Goal: Task Accomplishment & Management: Manage account settings

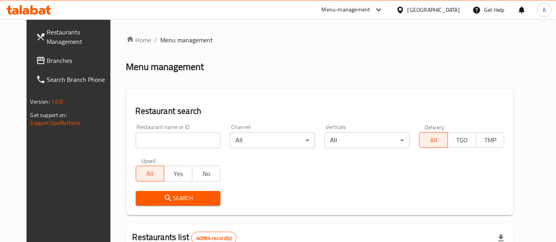
click at [164, 143] on input "search" at bounding box center [178, 140] width 85 height 16
paste input "668071"
type input "668071"
click at [198, 197] on span "Search" at bounding box center [178, 198] width 72 height 10
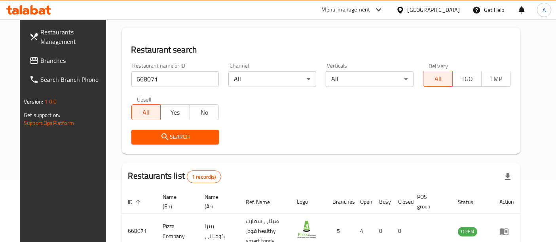
scroll to position [104, 0]
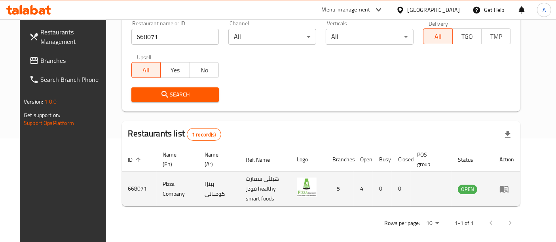
click at [508, 186] on icon "enhanced table" at bounding box center [503, 189] width 9 height 7
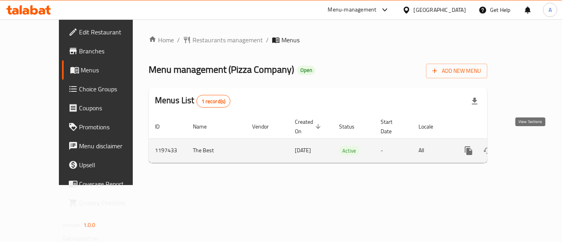
click at [529, 147] on icon "enhanced table" at bounding box center [525, 150] width 7 height 7
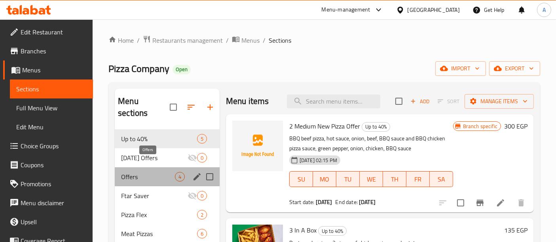
click at [158, 172] on span "Offers" at bounding box center [148, 176] width 54 height 9
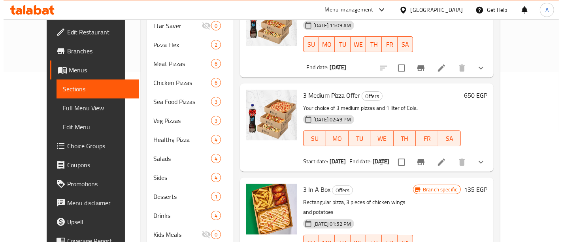
scroll to position [170, 0]
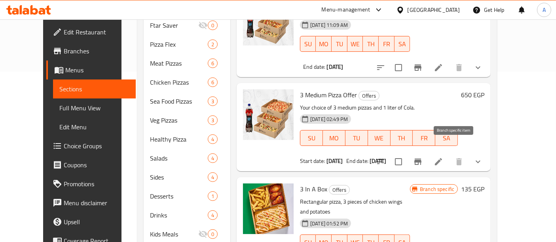
click at [421, 159] on icon "Branch-specific-item" at bounding box center [417, 162] width 7 height 6
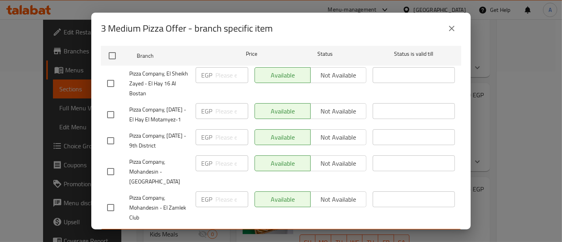
scroll to position [130, 0]
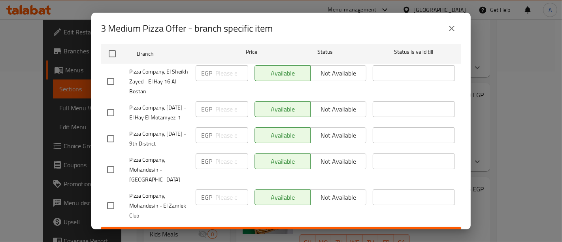
click at [113, 209] on input "checkbox" at bounding box center [110, 205] width 17 height 17
checkbox input "true"
click at [220, 201] on input "number" at bounding box center [231, 197] width 33 height 16
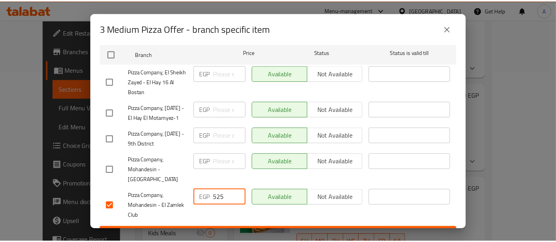
scroll to position [149, 0]
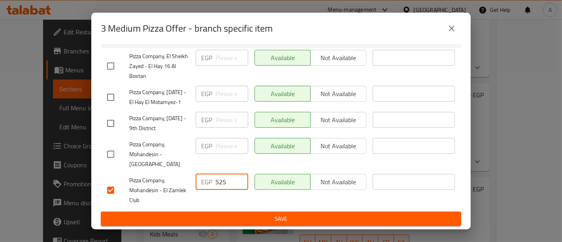
type input "525"
click at [235, 214] on span "Save" at bounding box center [281, 219] width 348 height 10
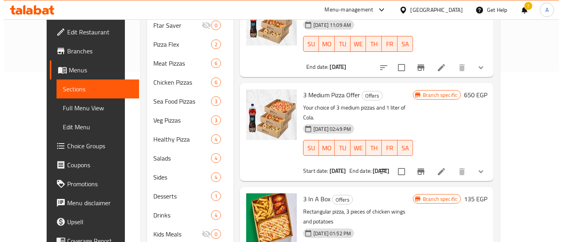
scroll to position [204, 0]
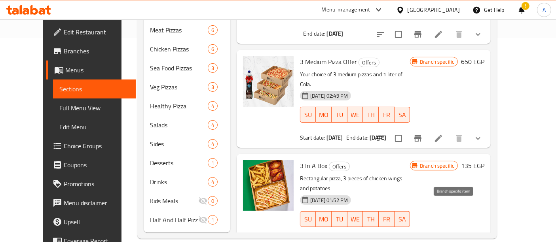
click at [421, 240] on icon "Branch-specific-item" at bounding box center [417, 243] width 7 height 6
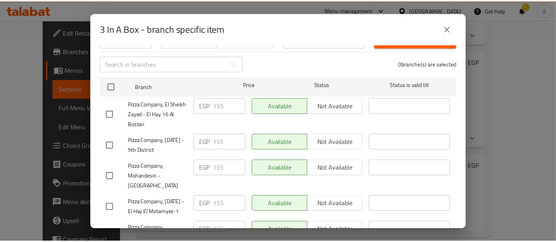
scroll to position [149, 0]
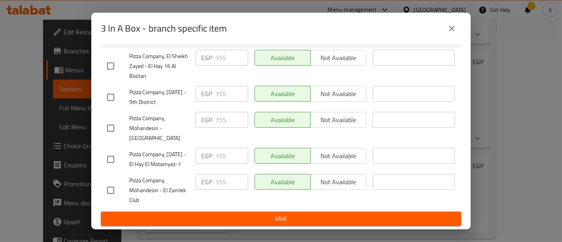
click at [112, 190] on input "checkbox" at bounding box center [110, 190] width 17 height 17
checkbox input "true"
click at [229, 184] on input "155" at bounding box center [231, 182] width 33 height 16
type input "135"
click at [252, 219] on span "Save" at bounding box center [281, 219] width 348 height 10
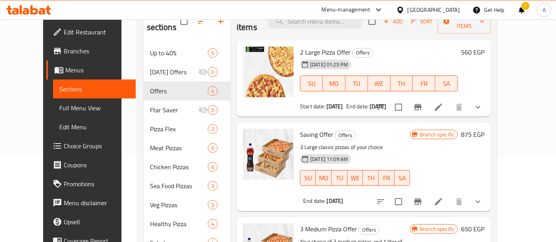
scroll to position [0, 0]
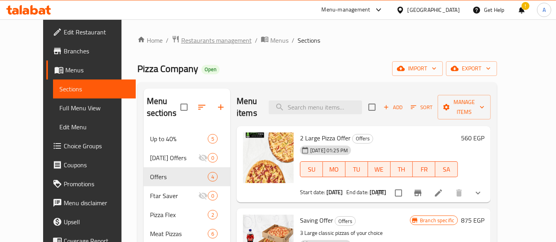
click at [200, 41] on span "Restaurants management" at bounding box center [216, 40] width 70 height 9
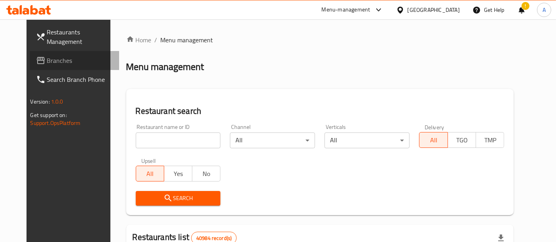
click at [47, 56] on span "Branches" at bounding box center [80, 60] width 66 height 9
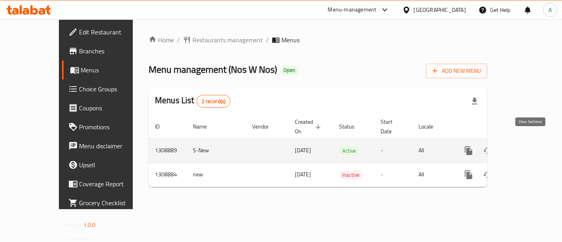
click at [530, 146] on icon "enhanced table" at bounding box center [525, 150] width 9 height 9
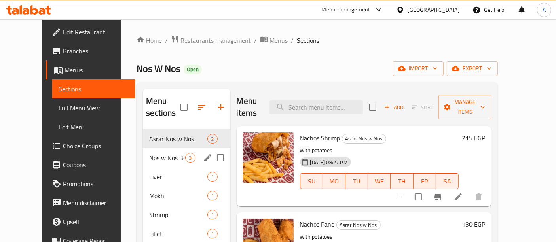
click at [164, 152] on div "Nos w Nos Boxes 3" at bounding box center [186, 157] width 87 height 19
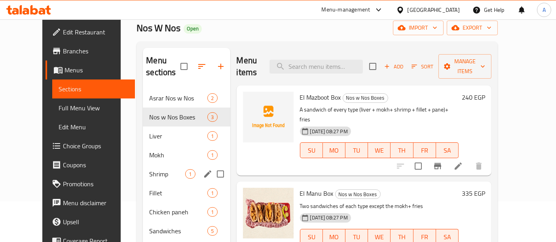
scroll to position [45, 0]
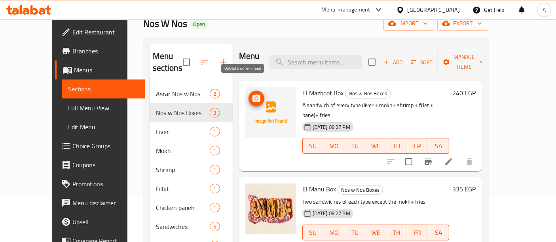
click at [251, 94] on icon "upload picture" at bounding box center [255, 98] width 9 height 9
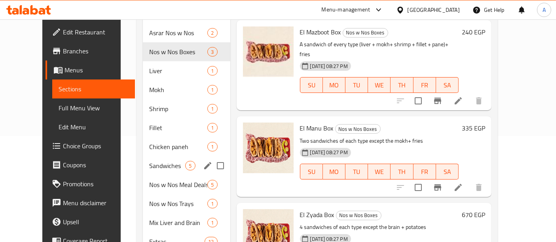
scroll to position [103, 0]
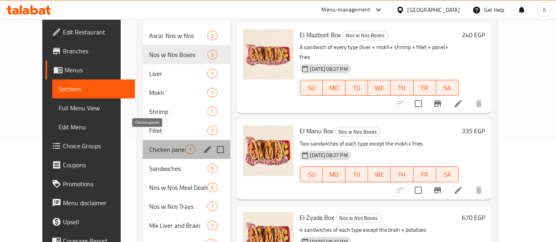
click at [162, 145] on span "Chicken paneh" at bounding box center [167, 149] width 36 height 9
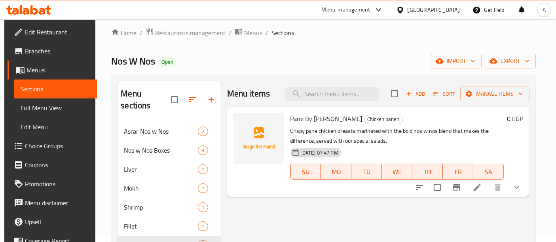
scroll to position [64, 0]
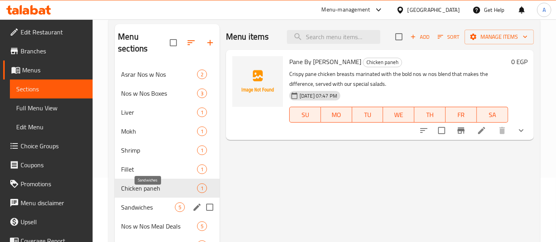
click at [161, 202] on span "Sandwiches" at bounding box center [148, 206] width 54 height 9
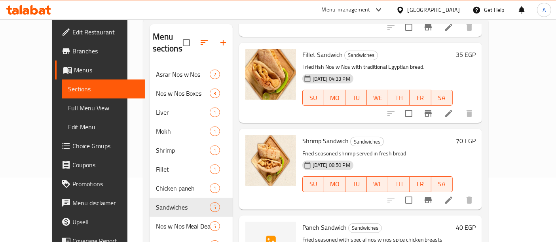
scroll to position [128, 0]
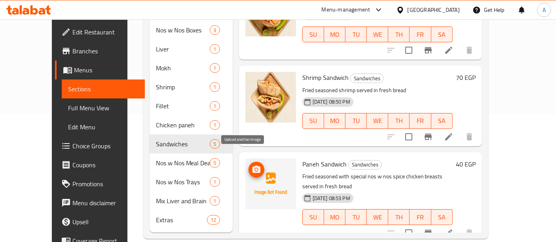
click at [251, 165] on icon "upload picture" at bounding box center [255, 169] width 9 height 9
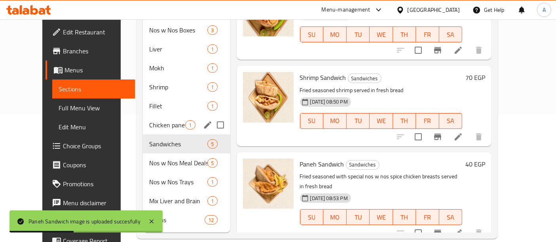
click at [143, 118] on div "Chicken paneh 1" at bounding box center [186, 124] width 87 height 19
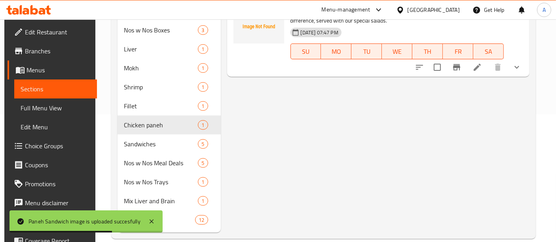
scroll to position [75, 0]
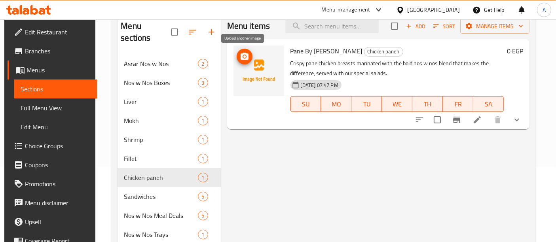
click at [246, 59] on icon "upload picture" at bounding box center [244, 56] width 8 height 7
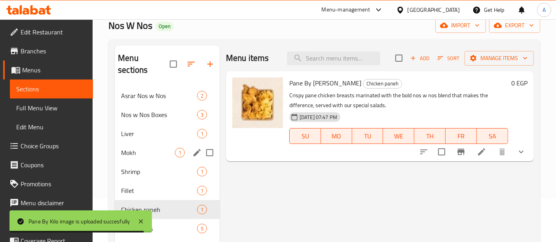
scroll to position [43, 0]
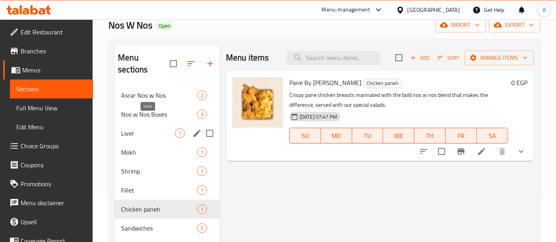
click at [161, 129] on span "Liver" at bounding box center [148, 133] width 54 height 9
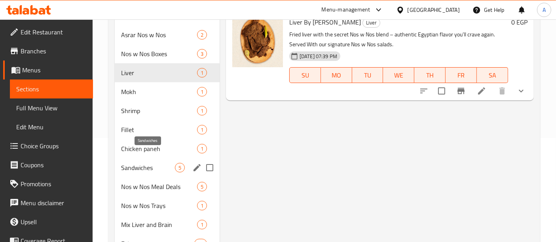
scroll to position [110, 0]
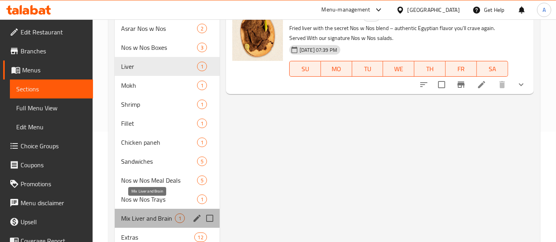
click at [159, 214] on span "Mix Liver and Brain" at bounding box center [148, 218] width 54 height 9
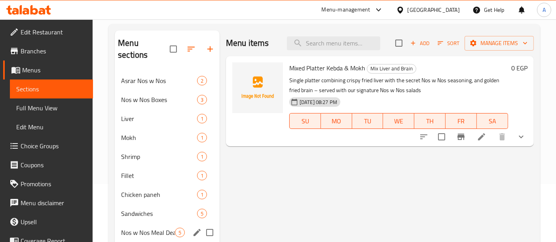
scroll to position [57, 0]
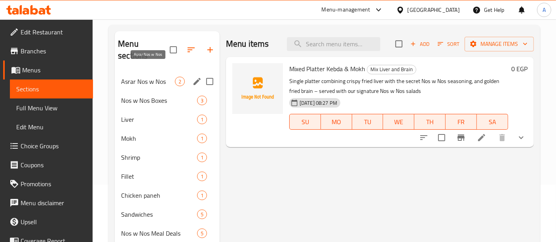
click at [159, 77] on span "Asrar Nos w Nos" at bounding box center [148, 81] width 54 height 9
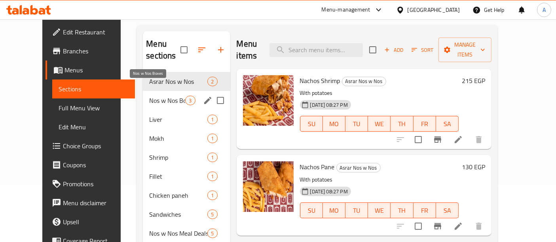
click at [153, 96] on span "Nos w Nos Boxes" at bounding box center [167, 100] width 36 height 9
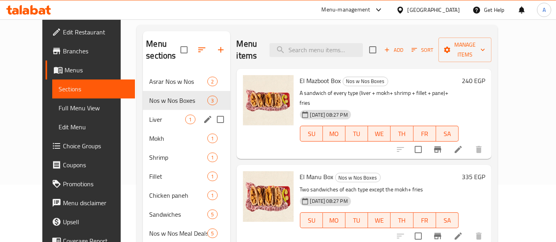
click at [143, 110] on div "Liver 1" at bounding box center [186, 119] width 87 height 19
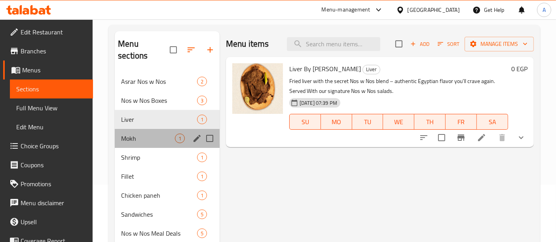
click at [138, 129] on div "Mokh 1" at bounding box center [167, 138] width 105 height 19
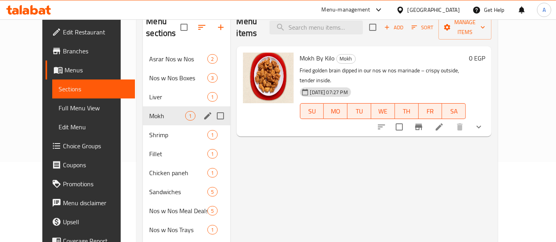
scroll to position [80, 0]
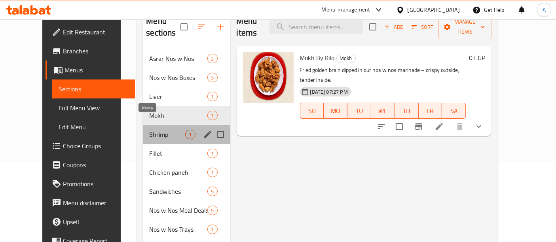
click at [149, 130] on span "Shrimp" at bounding box center [167, 134] width 36 height 9
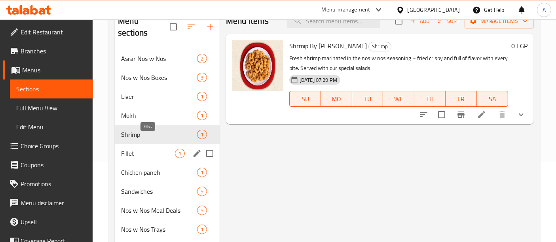
click at [142, 149] on span "Fillet" at bounding box center [148, 153] width 54 height 9
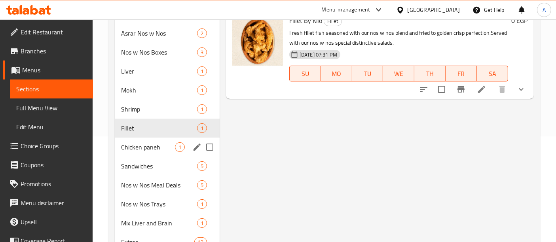
scroll to position [108, 0]
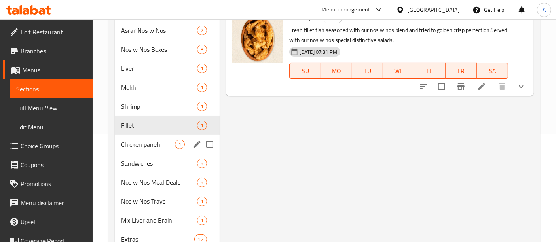
click at [142, 139] on div "Chicken paneh 1" at bounding box center [167, 144] width 105 height 19
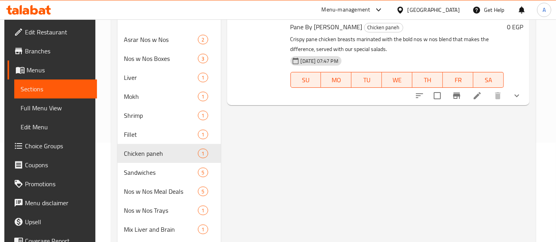
scroll to position [100, 0]
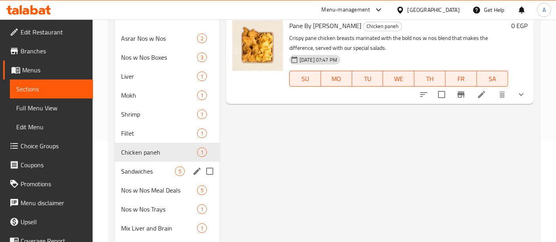
click at [140, 166] on span "Sandwiches" at bounding box center [148, 170] width 54 height 9
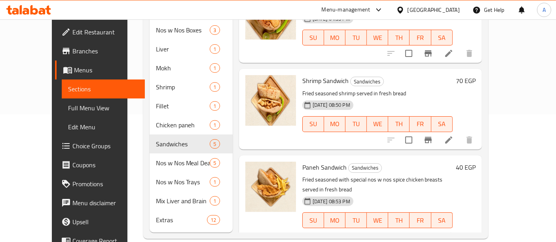
scroll to position [192, 0]
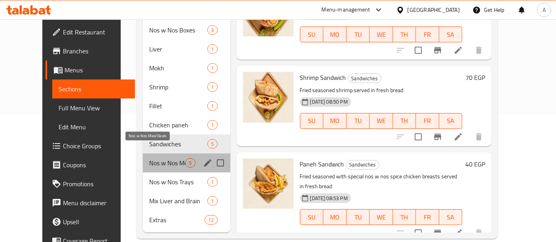
click at [163, 158] on span "Nos w Nos Meal Deals" at bounding box center [167, 162] width 36 height 9
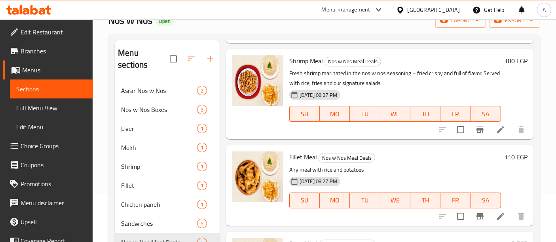
scroll to position [128, 0]
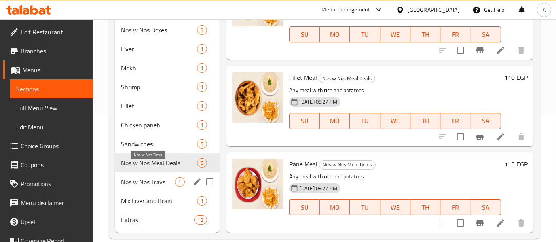
click at [145, 177] on span "Nos w Nos Trays" at bounding box center [148, 181] width 54 height 9
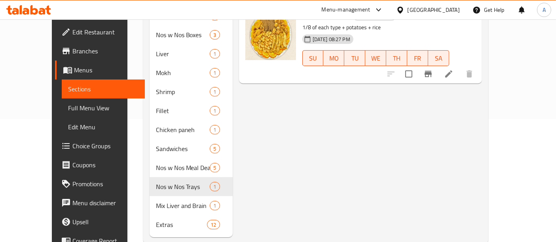
scroll to position [127, 0]
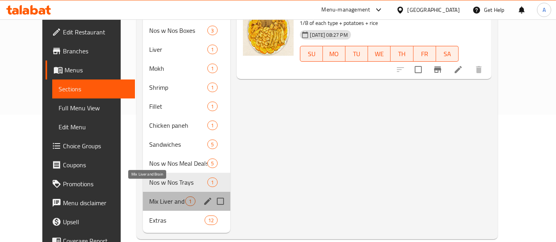
click at [149, 197] on span "Mix Liver and Brain" at bounding box center [167, 201] width 36 height 9
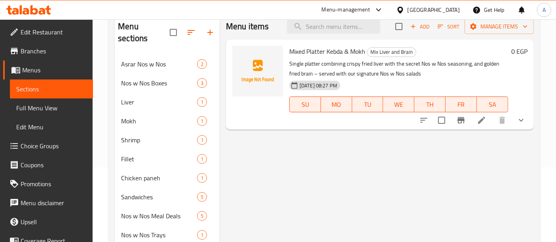
scroll to position [128, 0]
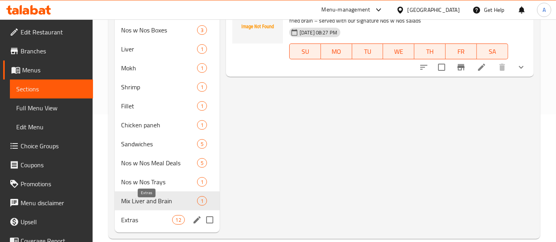
click at [142, 215] on span "Extras" at bounding box center [146, 219] width 51 height 9
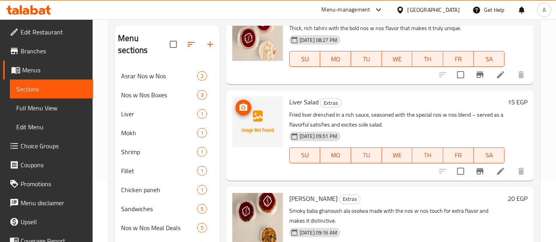
scroll to position [48, 0]
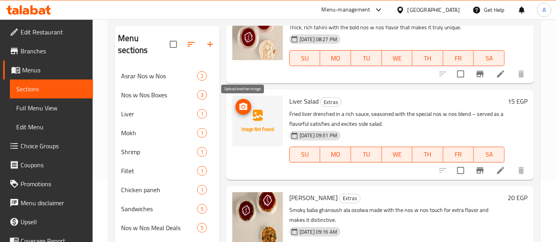
click at [242, 104] on icon "upload picture" at bounding box center [243, 106] width 8 height 7
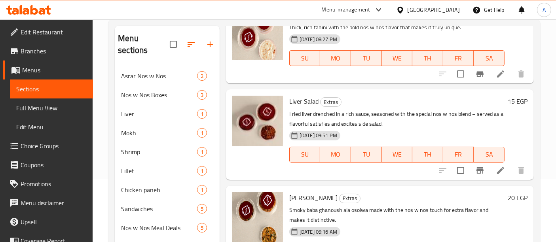
scroll to position [0, 0]
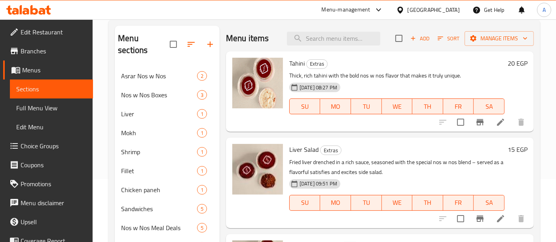
click at [370, 7] on div "Menu-management" at bounding box center [345, 9] width 49 height 9
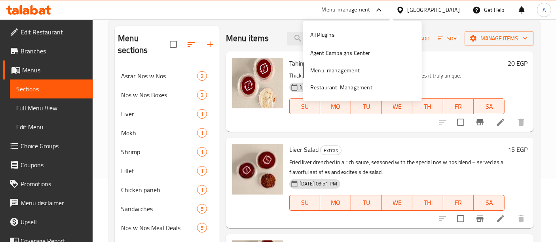
click at [329, 70] on div "All Plugins Agent Campaigns Center Menu-management Restaurant-Management" at bounding box center [362, 61] width 119 height 71
click at [341, 86] on div "Restaurant-Management" at bounding box center [341, 87] width 62 height 9
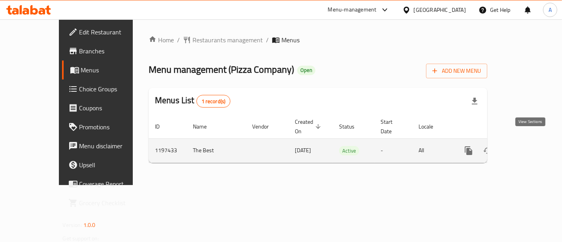
click at [531, 146] on icon "enhanced table" at bounding box center [525, 150] width 9 height 9
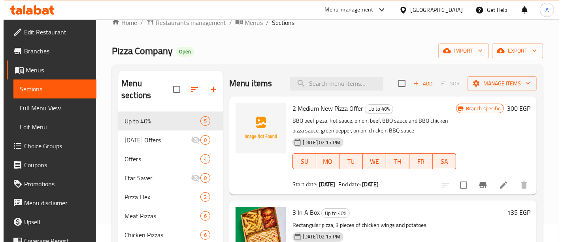
scroll to position [2, 0]
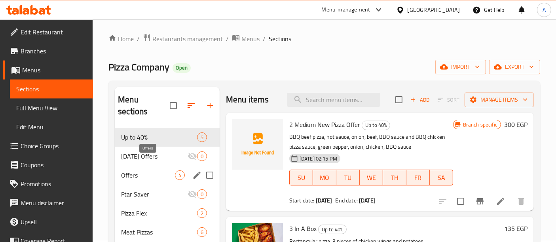
click at [135, 170] on span "Offers" at bounding box center [148, 174] width 54 height 9
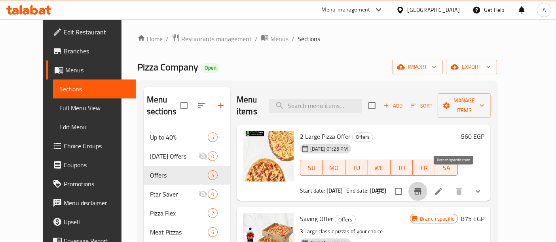
click at [421, 188] on icon "Branch-specific-item" at bounding box center [417, 191] width 7 height 6
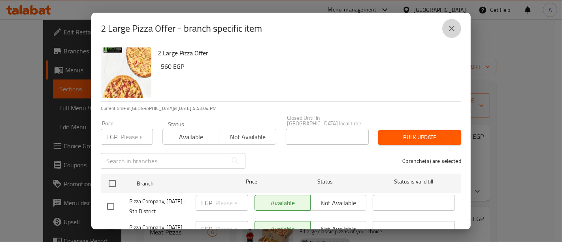
click at [456, 26] on icon "close" at bounding box center [451, 28] width 9 height 9
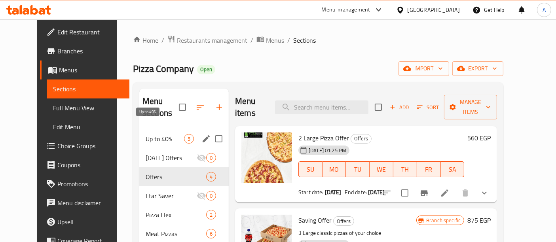
click at [148, 134] on span "Up to 40%" at bounding box center [165, 138] width 38 height 9
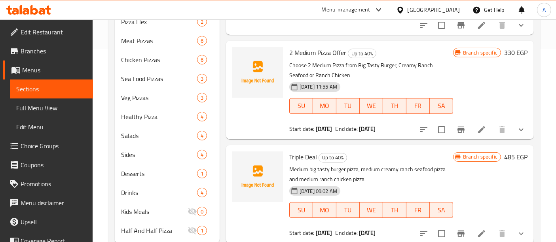
scroll to position [204, 0]
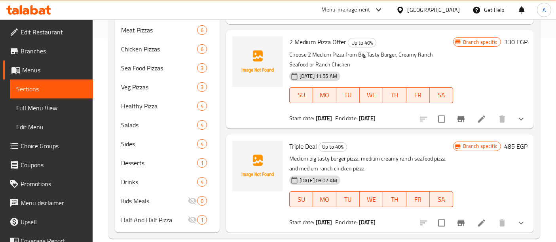
click at [370, 13] on div "Menu-management" at bounding box center [345, 9] width 49 height 9
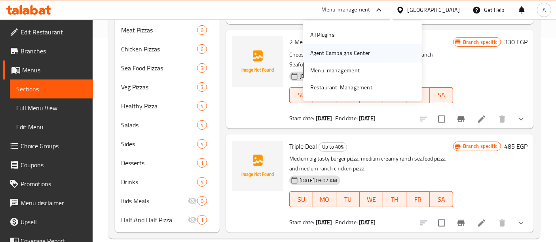
click at [333, 52] on div "Agent Campaigns Center" at bounding box center [340, 53] width 60 height 9
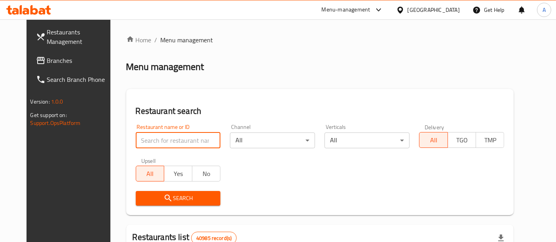
click at [150, 134] on input "search" at bounding box center [178, 140] width 85 height 16
paste input "773205"
type input "773205"
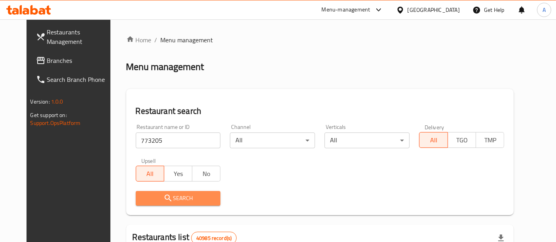
click at [191, 204] on button "Search" at bounding box center [178, 198] width 85 height 15
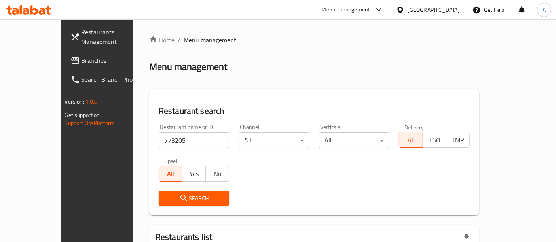
scroll to position [80, 0]
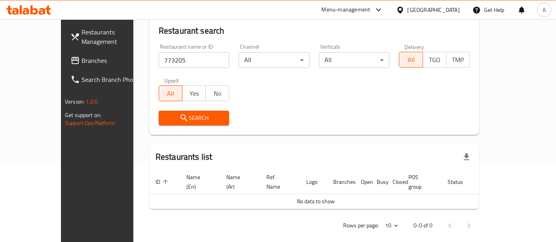
click at [64, 70] on link "Search Branch Phone" at bounding box center [109, 79] width 90 height 19
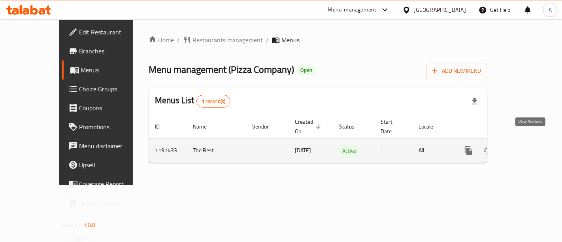
click at [531, 146] on icon "enhanced table" at bounding box center [525, 150] width 9 height 9
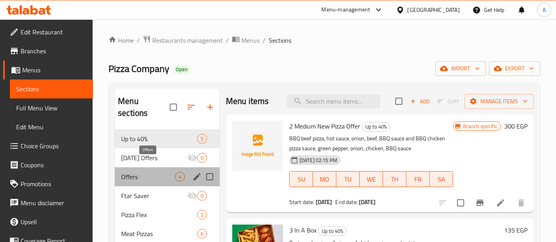
click at [148, 172] on span "Offers" at bounding box center [148, 176] width 54 height 9
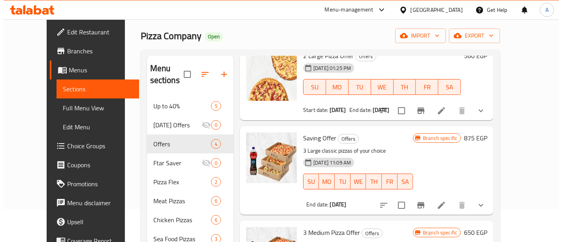
scroll to position [34, 0]
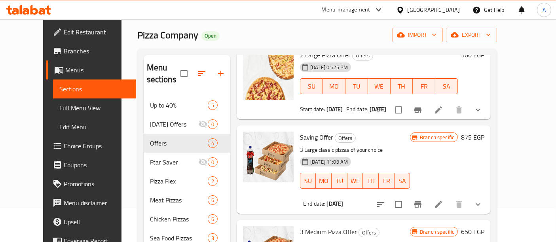
click at [421, 201] on icon "Branch-specific-item" at bounding box center [417, 204] width 7 height 6
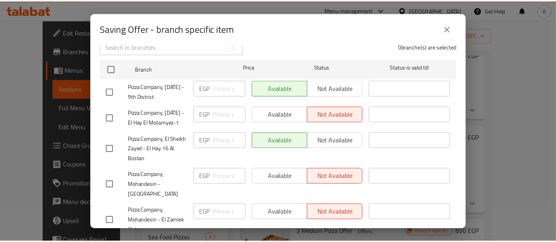
scroll to position [149, 0]
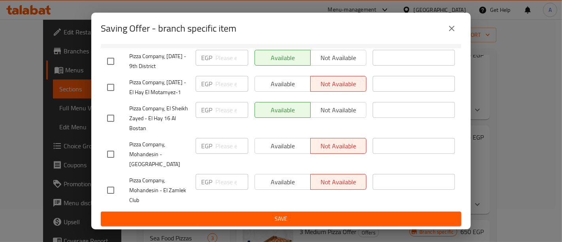
click at [111, 189] on input "checkbox" at bounding box center [110, 190] width 17 height 17
checkbox input "true"
click at [260, 182] on span "Available" at bounding box center [282, 181] width 49 height 11
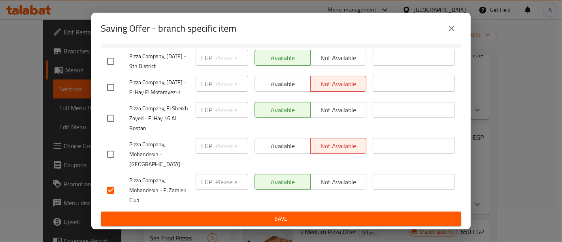
click at [219, 219] on span "Save" at bounding box center [281, 219] width 348 height 10
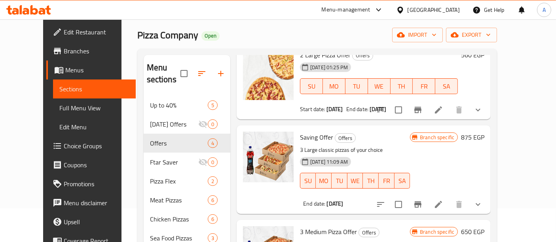
click at [370, 9] on div "Menu-management" at bounding box center [345, 9] width 49 height 9
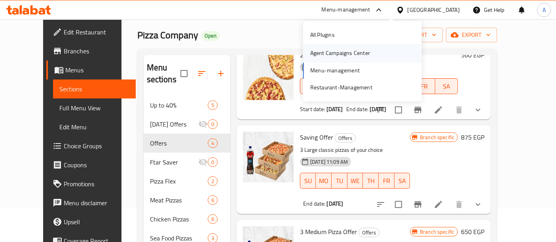
click at [346, 54] on div "Agent Campaigns Center" at bounding box center [340, 53] width 60 height 9
